Goal: Transaction & Acquisition: Purchase product/service

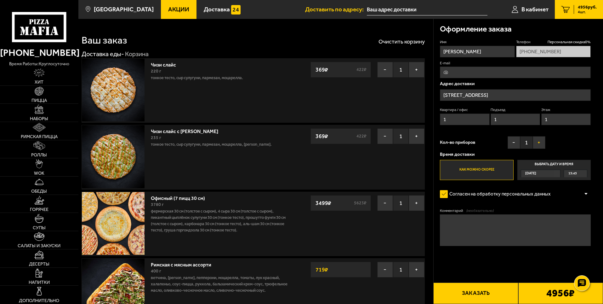
click at [537, 141] on button "+" at bounding box center [539, 142] width 13 height 13
click at [543, 144] on button "+" at bounding box center [539, 142] width 13 height 13
click at [542, 174] on div "[DATE]" at bounding box center [537, 173] width 33 height 7
click at [0, 0] on input "Выбрать дату и время [DATE] 15:45" at bounding box center [0, 0] width 0 height 0
click at [554, 174] on div "[DATE]" at bounding box center [537, 173] width 33 height 7
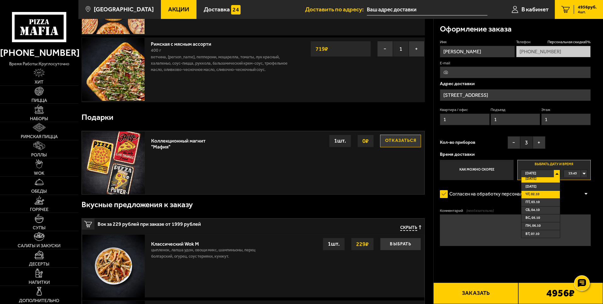
scroll to position [252, 0]
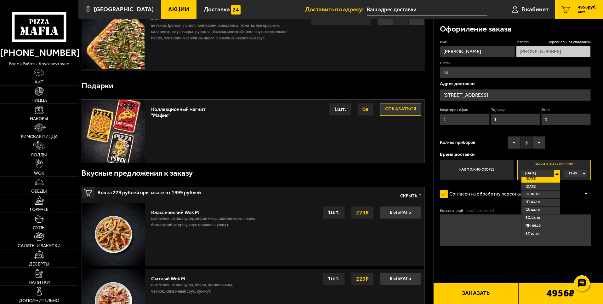
click at [433, 156] on div "Оформление заказа Имя [PERSON_NAME] Телефон Персональная скидка 0 % [PHONE_NUMB…" at bounding box center [518, 219] width 170 height 904
click at [565, 145] on div "Имя [PERSON_NAME] Телефон Персональная скидка 0 % [PHONE_NUMBER] E-mail Адрес д…" at bounding box center [515, 109] width 151 height 140
click at [515, 142] on button "−" at bounding box center [514, 142] width 13 height 13
click at [543, 143] on button "+" at bounding box center [539, 142] width 13 height 13
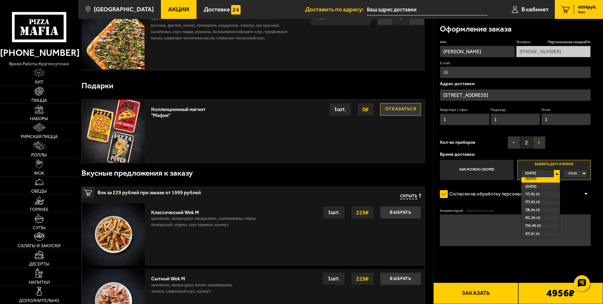
click at [543, 143] on button "+" at bounding box center [539, 142] width 13 height 13
click at [573, 137] on div "Имя [PERSON_NAME] Телефон Персональная скидка 0 % [PHONE_NUMBER] E-mail Адрес д…" at bounding box center [515, 109] width 151 height 140
click at [584, 172] on div "15:45" at bounding box center [575, 173] width 23 height 7
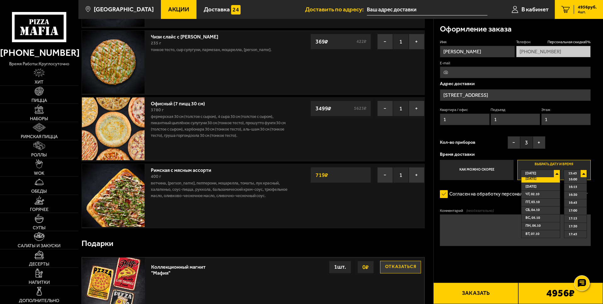
scroll to position [0, 0]
click at [544, 192] on li "чт, 02.10" at bounding box center [540, 194] width 38 height 8
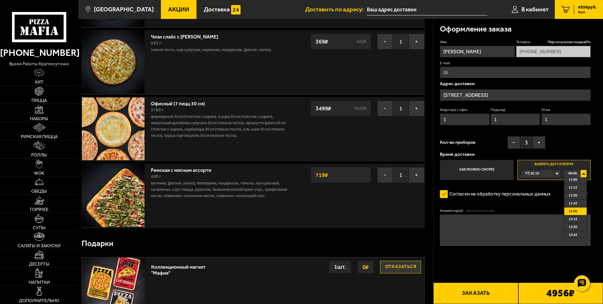
click at [571, 211] on span "12:00" at bounding box center [573, 210] width 9 height 7
click at [554, 173] on div "чт, 02.10" at bounding box center [537, 173] width 33 height 7
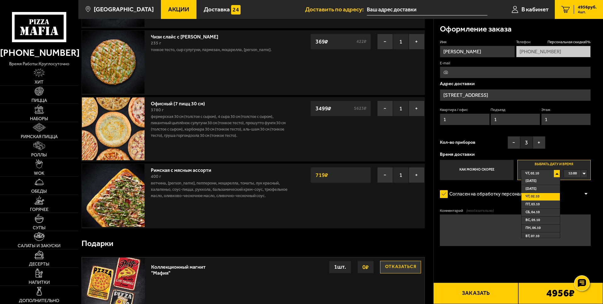
scroll to position [3, 0]
click at [547, 232] on li "вт, 07.10" at bounding box center [540, 234] width 38 height 8
click at [119, 110] on img at bounding box center [113, 128] width 63 height 63
click at [174, 101] on link "Офисный (7 пицц 30 см)" at bounding box center [181, 103] width 60 height 8
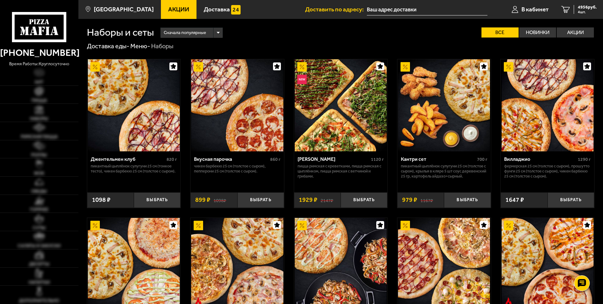
click at [249, 131] on img at bounding box center [237, 105] width 92 height 92
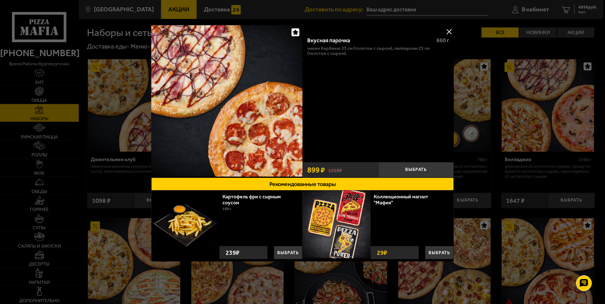
click at [448, 30] on button at bounding box center [448, 31] width 9 height 9
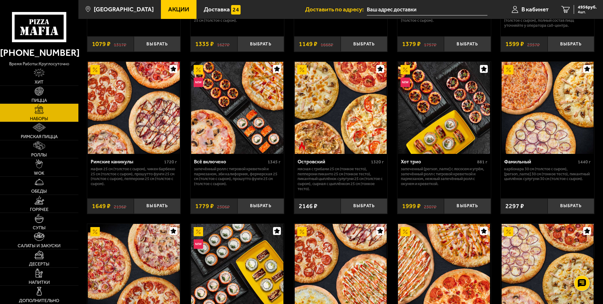
scroll to position [598, 0]
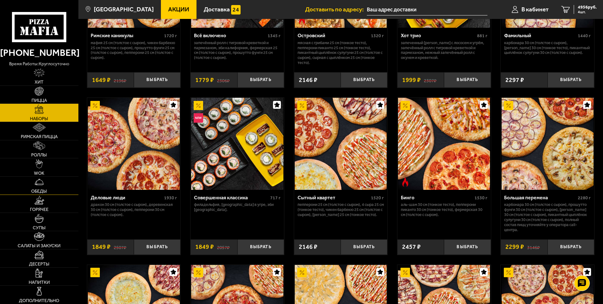
click at [38, 187] on link "Обеды" at bounding box center [39, 185] width 78 height 18
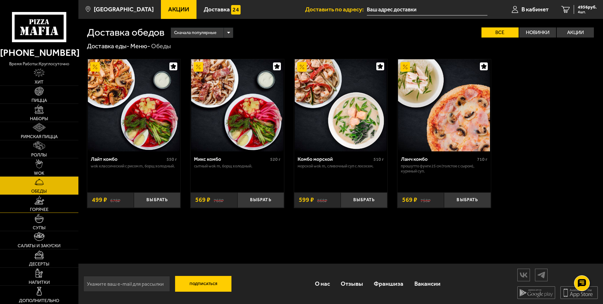
click at [53, 204] on link "Горячее" at bounding box center [39, 204] width 78 height 18
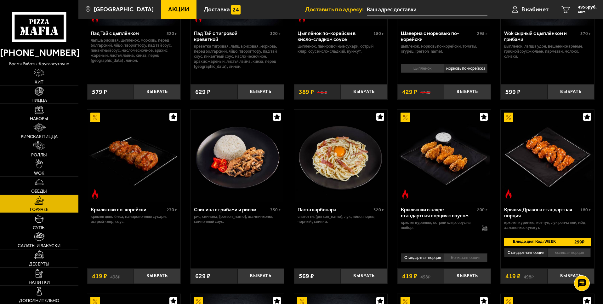
scroll to position [126, 0]
click at [38, 224] on link "Супы" at bounding box center [39, 222] width 78 height 18
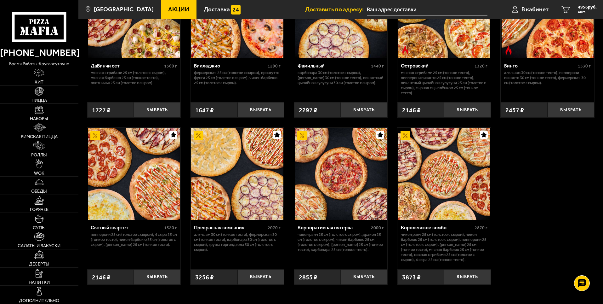
scroll to position [567, 0]
